Goal: Book appointment/travel/reservation

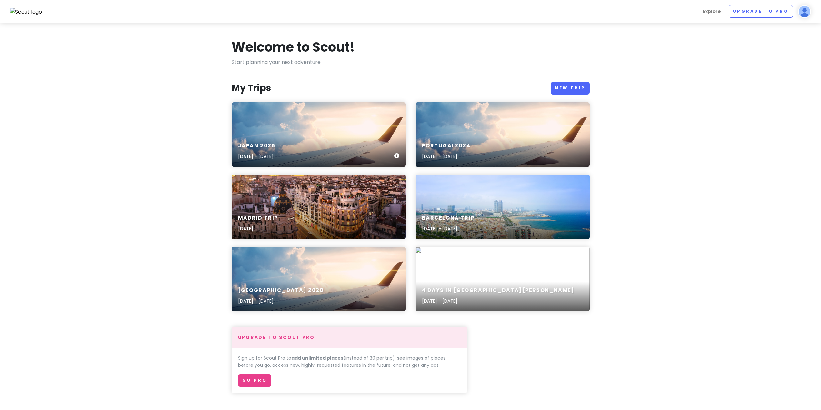
click at [282, 113] on div "[GEOGRAPHIC_DATA] [DATE], 2025 - [DATE]" at bounding box center [319, 134] width 174 height 65
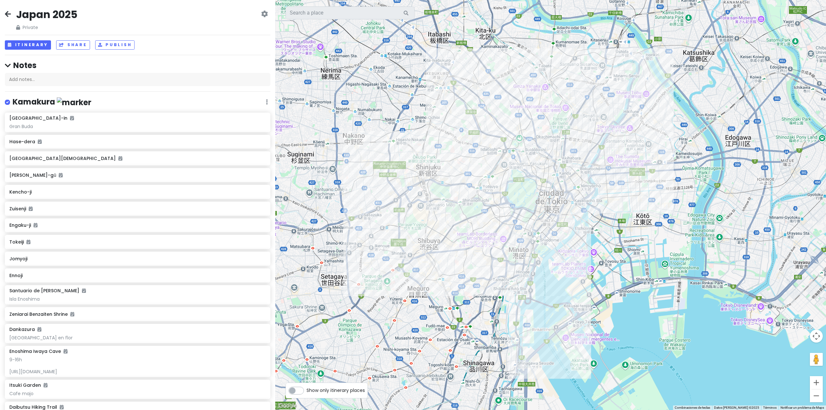
drag, startPoint x: 571, startPoint y: 194, endPoint x: 492, endPoint y: 181, distance: 80.0
click at [492, 181] on div at bounding box center [550, 205] width 551 height 410
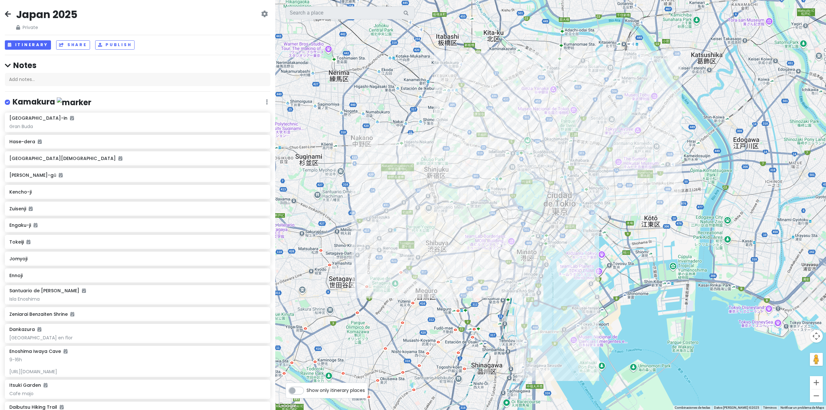
drag, startPoint x: 481, startPoint y: 166, endPoint x: 491, endPoint y: 168, distance: 10.6
click at [492, 168] on div at bounding box center [550, 205] width 551 height 410
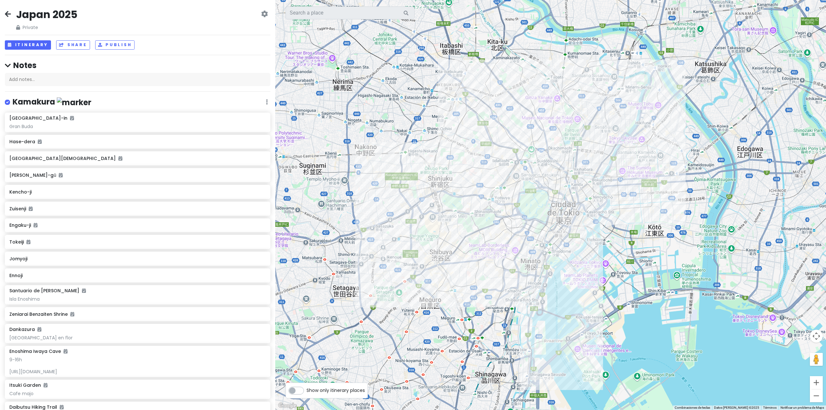
drag, startPoint x: 352, startPoint y: 153, endPoint x: 357, endPoint y: 166, distance: 14.1
click at [357, 166] on div at bounding box center [550, 205] width 551 height 410
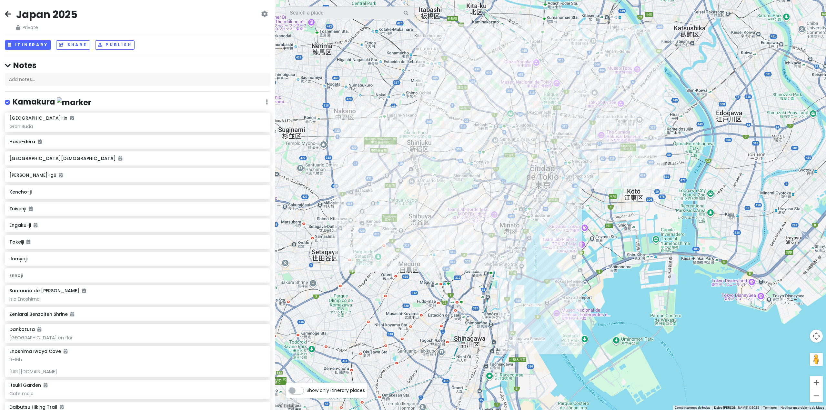
drag, startPoint x: 566, startPoint y: 344, endPoint x: 545, endPoint y: 293, distance: 54.8
click at [542, 301] on div at bounding box center [550, 205] width 551 height 410
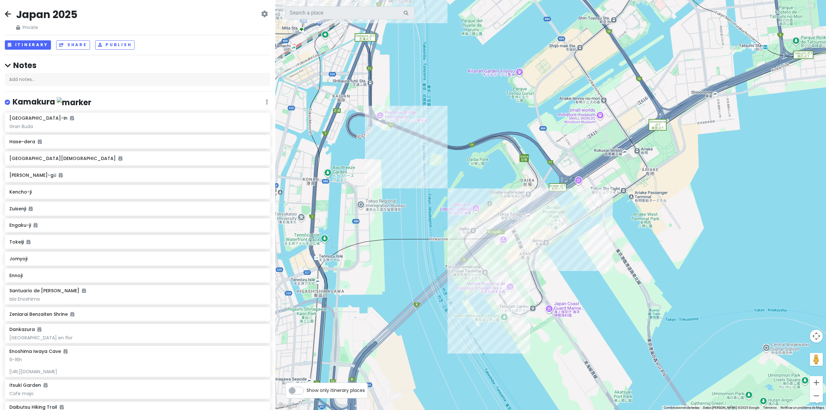
drag, startPoint x: 452, startPoint y: 287, endPoint x: 427, endPoint y: 245, distance: 49.0
click at [427, 245] on div at bounding box center [550, 205] width 551 height 410
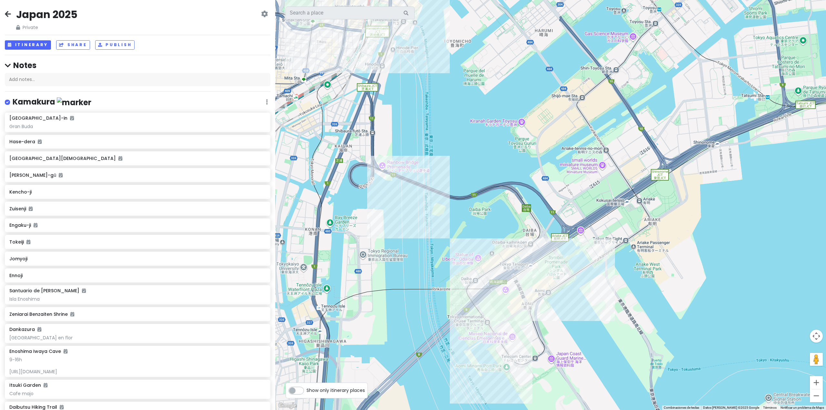
drag, startPoint x: 386, startPoint y: 172, endPoint x: 390, endPoint y: 231, distance: 59.6
click at [390, 231] on div at bounding box center [550, 205] width 551 height 410
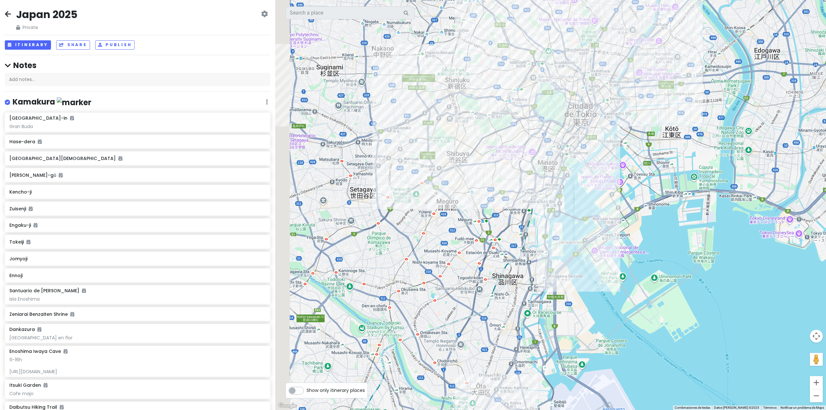
drag, startPoint x: 364, startPoint y: 220, endPoint x: 533, endPoint y: 221, distance: 169.8
click at [533, 221] on div at bounding box center [550, 205] width 551 height 410
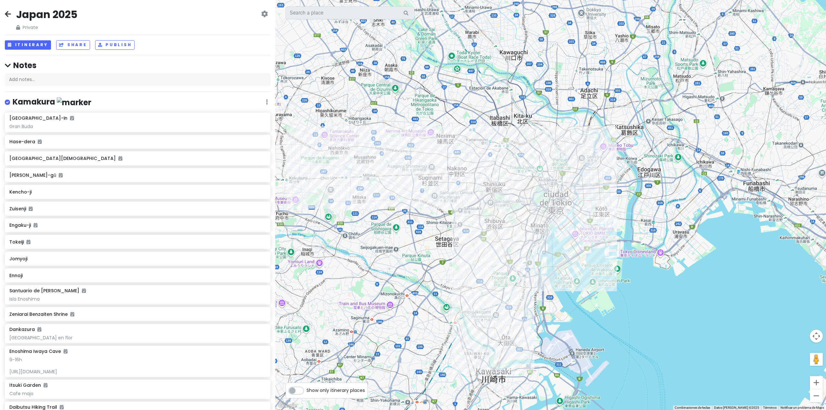
drag, startPoint x: 532, startPoint y: 233, endPoint x: 529, endPoint y: 239, distance: 7.4
click at [529, 239] on div at bounding box center [550, 205] width 551 height 410
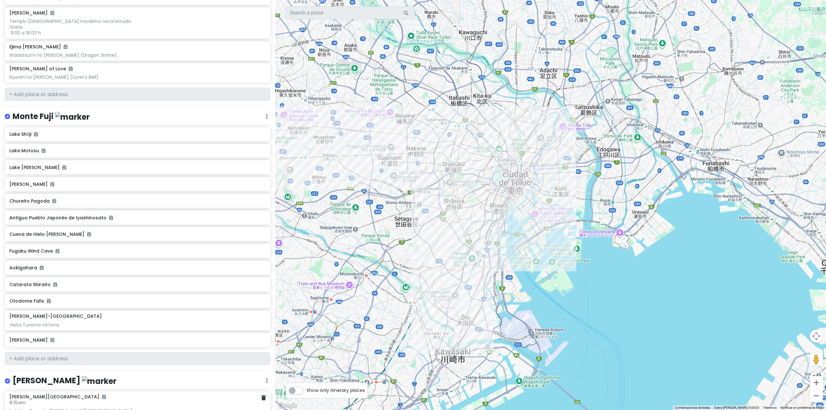
scroll to position [871, 0]
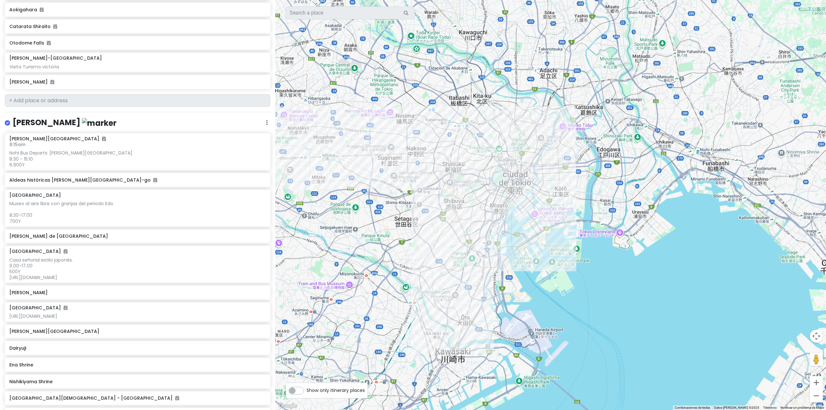
click at [456, 167] on div at bounding box center [550, 205] width 551 height 410
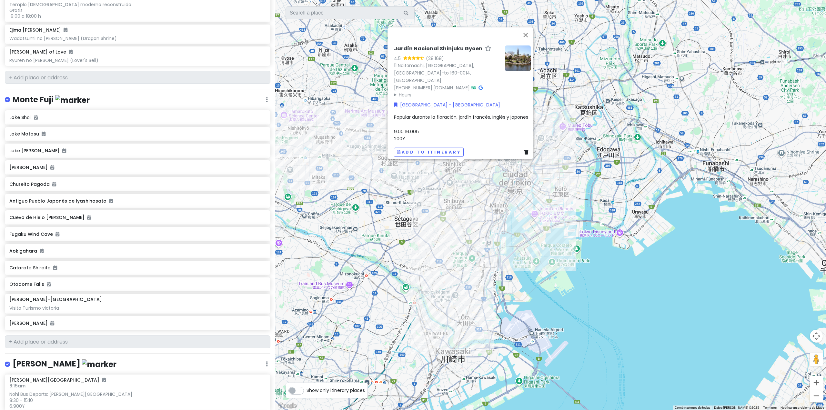
scroll to position [0, 0]
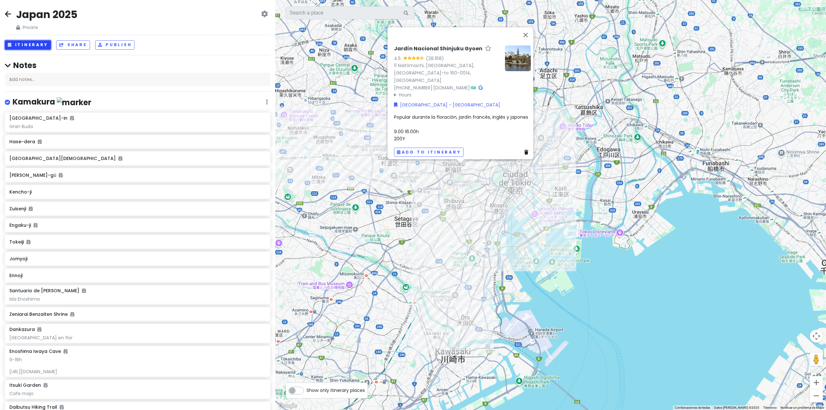
click at [36, 45] on button "Itinerary" at bounding box center [28, 44] width 46 height 9
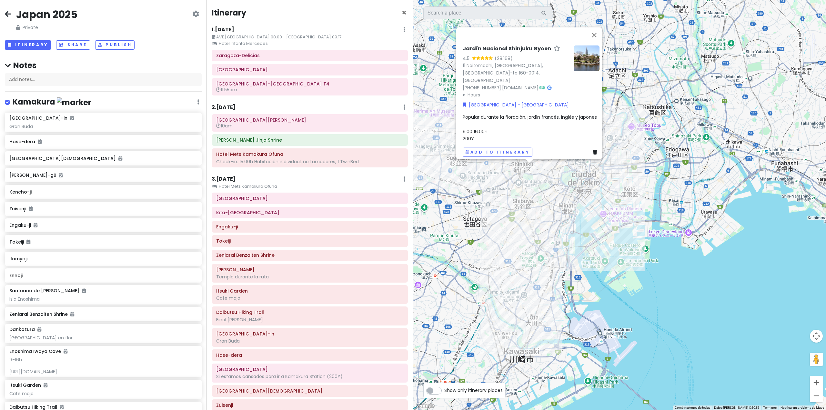
click at [512, 165] on div "Jardín Nacional Shinjuku Gyoen 4.5 (28.168) 11 Naitōmachi, [GEOGRAPHIC_DATA], […" at bounding box center [619, 205] width 413 height 410
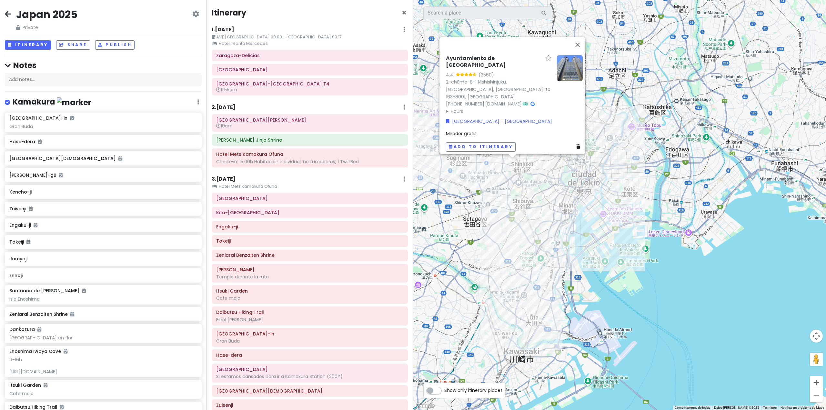
click at [517, 188] on div "Ayuntamiento de [GEOGRAPHIC_DATA] 4.4 (2560) 2-chōme-8-1 [GEOGRAPHIC_DATA], [GE…" at bounding box center [619, 205] width 413 height 410
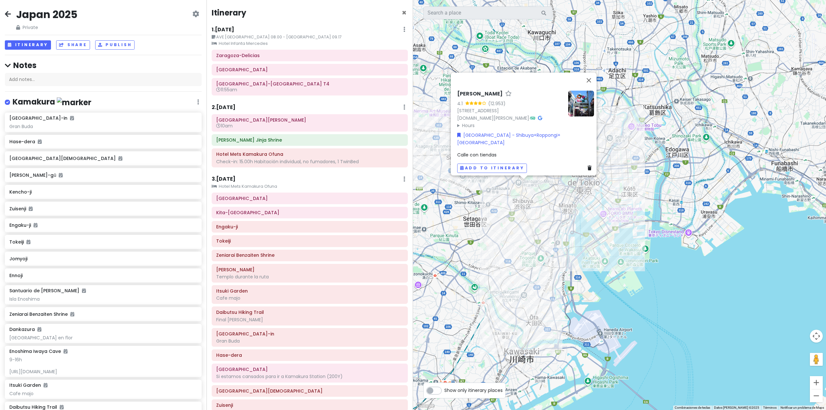
click at [521, 198] on div "Calle [PERSON_NAME] 4.1 (12.953) 1 Chome-[GEOGRAPHIC_DATA], [GEOGRAPHIC_DATA] 1…" at bounding box center [619, 205] width 413 height 410
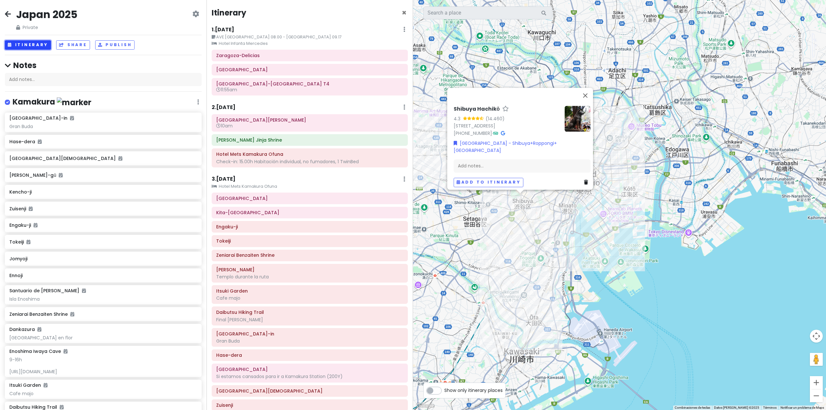
click at [30, 47] on button "Itinerary" at bounding box center [28, 44] width 46 height 9
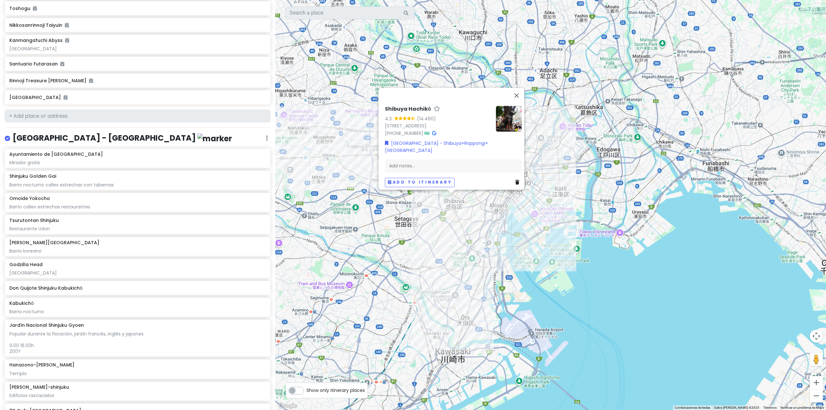
scroll to position [4542, 0]
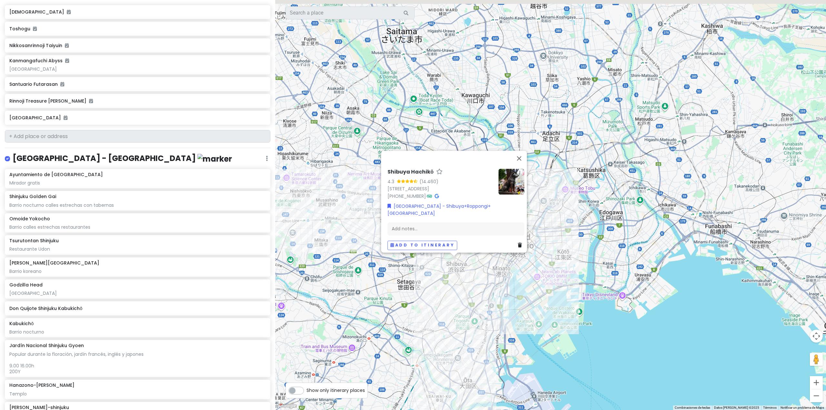
drag, startPoint x: 624, startPoint y: 163, endPoint x: 620, endPoint y: 175, distance: 12.4
click at [626, 172] on div "Shibuya Hachikō 4.3 (14.460) 1 Chome-2 [GEOGRAPHIC_DATA], [GEOGRAPHIC_DATA] 150…" at bounding box center [550, 205] width 551 height 410
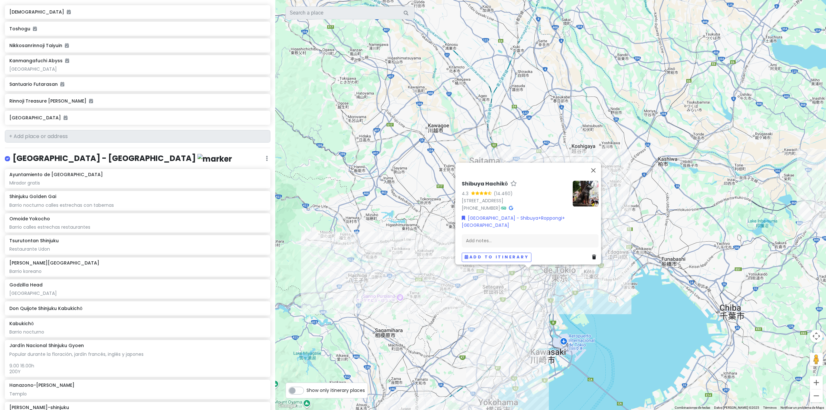
drag, startPoint x: 563, startPoint y: 105, endPoint x: 569, endPoint y: 167, distance: 61.9
click at [561, 176] on div "Shibuya Hachikō 4.3 (14.460) 1 Chome-2 [GEOGRAPHIC_DATA], [GEOGRAPHIC_DATA] 150…" at bounding box center [550, 205] width 551 height 410
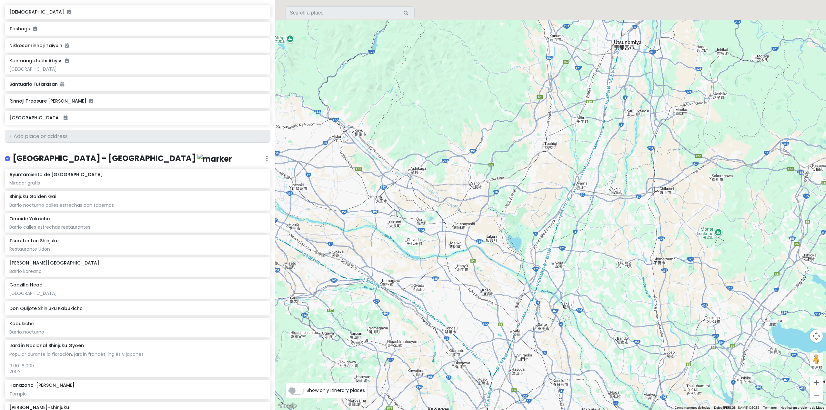
drag, startPoint x: 531, startPoint y: 110, endPoint x: 538, endPoint y: 196, distance: 86.5
click at [540, 195] on div "Shibuya Hachikō 4.3 (14.460) 1 Chome-2 [GEOGRAPHIC_DATA], [GEOGRAPHIC_DATA] 150…" at bounding box center [550, 205] width 551 height 410
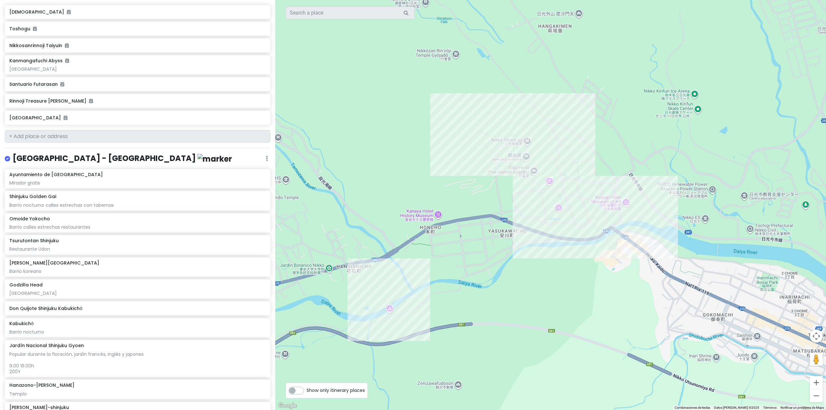
drag, startPoint x: 514, startPoint y: 251, endPoint x: 503, endPoint y: 250, distance: 11.0
click at [508, 250] on div "Shibuya Hachikō 4.3 (14.460) 1 Chome-2 [GEOGRAPHIC_DATA], [GEOGRAPHIC_DATA] 150…" at bounding box center [550, 205] width 551 height 410
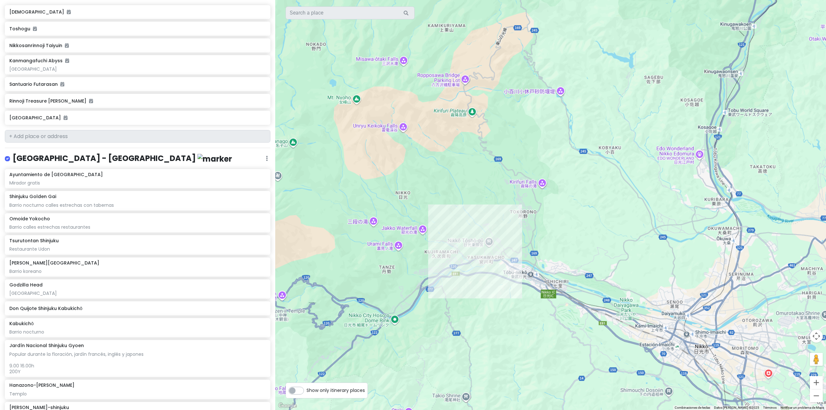
drag, startPoint x: 500, startPoint y: 198, endPoint x: 499, endPoint y: 193, distance: 4.5
click at [500, 193] on div "Shibuya Hachikō 4.3 (14.460) 1 Chome-2 [GEOGRAPHIC_DATA], [GEOGRAPHIC_DATA] 150…" at bounding box center [550, 205] width 551 height 410
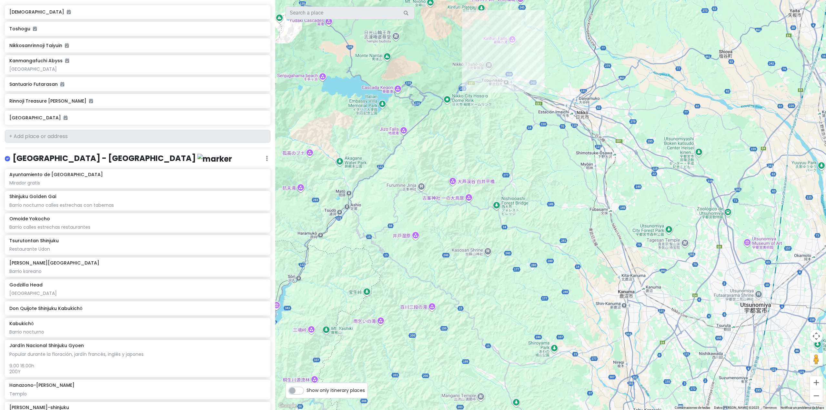
drag, startPoint x: 532, startPoint y: 266, endPoint x: 502, endPoint y: 118, distance: 150.8
click at [513, 127] on div "Shibuya Hachikō 4.3 (14.460) 1 Chome-2 [GEOGRAPHIC_DATA], [GEOGRAPHIC_DATA] 150…" at bounding box center [550, 205] width 551 height 410
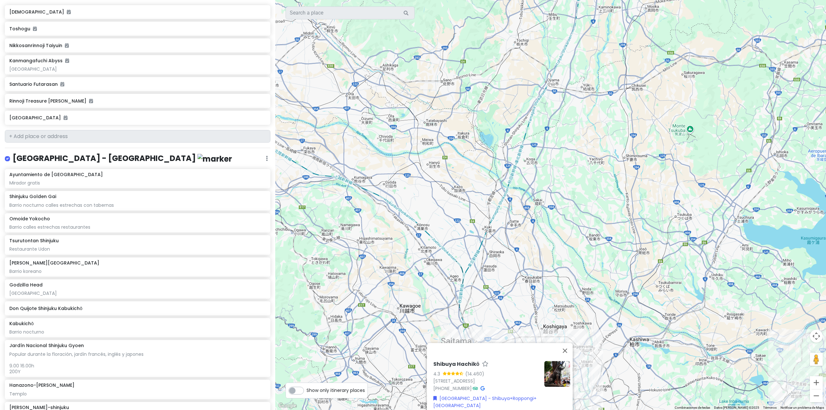
drag, startPoint x: 472, startPoint y: 255, endPoint x: 465, endPoint y: 131, distance: 124.5
click at [465, 131] on div "Shibuya Hachikō 4.3 (14.460) 1 Chome-2 [GEOGRAPHIC_DATA], [GEOGRAPHIC_DATA] 150…" at bounding box center [550, 205] width 551 height 410
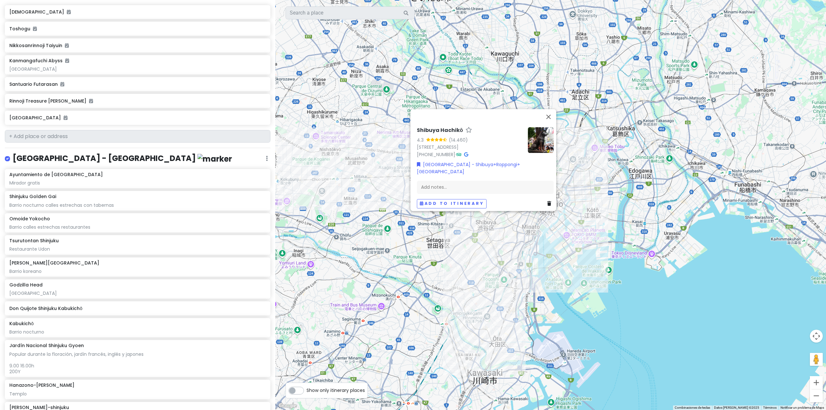
click at [433, 263] on div "Shibuya Hachikō 4.3 (14.460) 1 Chome-2 [GEOGRAPHIC_DATA], [GEOGRAPHIC_DATA] 150…" at bounding box center [550, 205] width 551 height 410
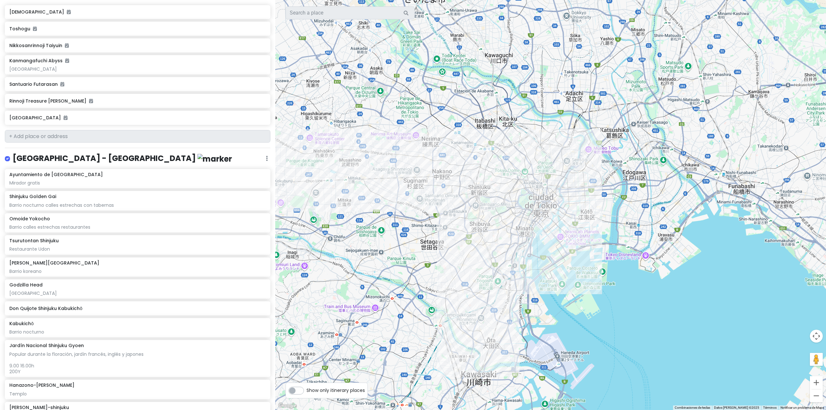
drag, startPoint x: 430, startPoint y: 131, endPoint x: 420, endPoint y: 151, distance: 23.0
click at [407, 145] on div at bounding box center [550, 205] width 551 height 410
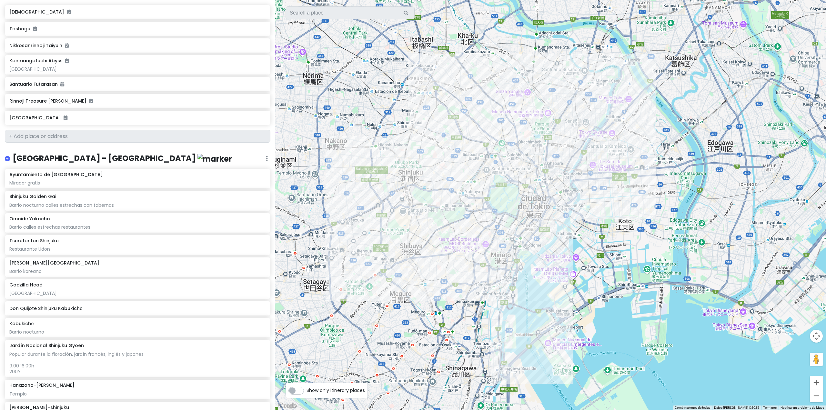
drag, startPoint x: 433, startPoint y: 169, endPoint x: 393, endPoint y: 120, distance: 63.3
click at [393, 120] on div at bounding box center [550, 205] width 551 height 410
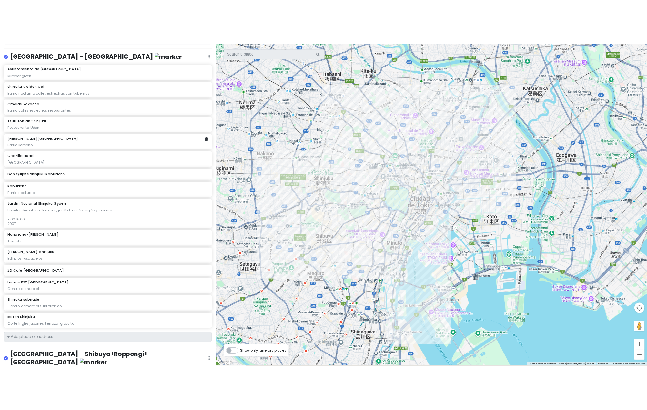
scroll to position [4703, 0]
